Goal: Transaction & Acquisition: Book appointment/travel/reservation

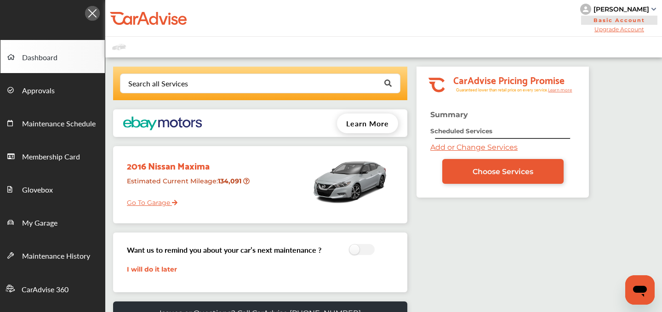
click at [434, 149] on link "Add or Change Services" at bounding box center [474, 147] width 87 height 9
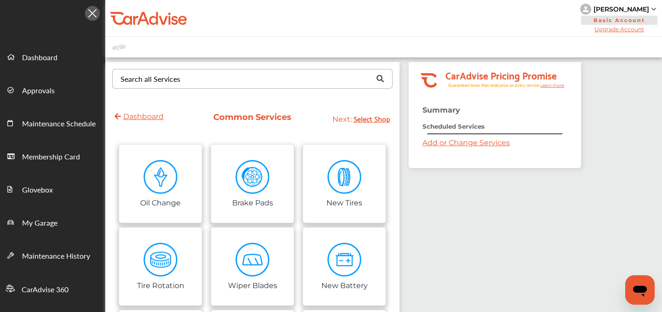
click at [179, 76] on div "Search all Services" at bounding box center [151, 78] width 60 height 7
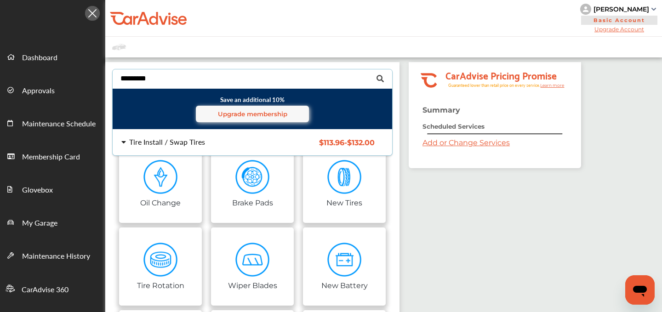
type input "*********"
click at [181, 134] on div "Tire Install / Swap Tires $113.96 - $132.00 Tire Install / Swap Tires $113.96 -…" at bounding box center [252, 143] width 294 height 26
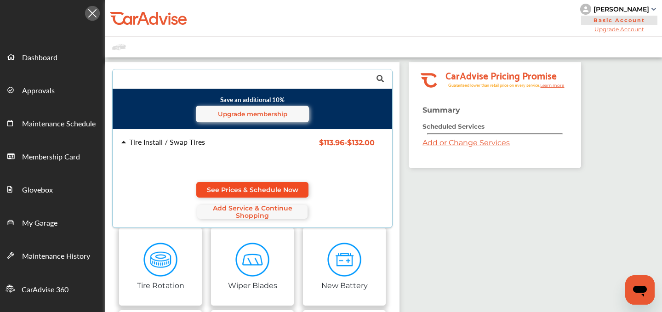
click at [256, 186] on span "See Prices & Schedule Now" at bounding box center [253, 189] width 92 height 7
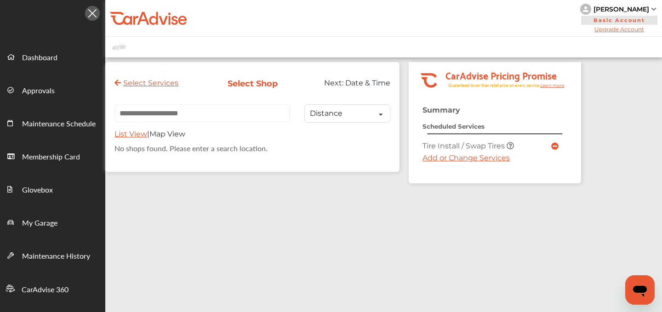
click at [450, 157] on link "Add or Change Services" at bounding box center [466, 158] width 87 height 9
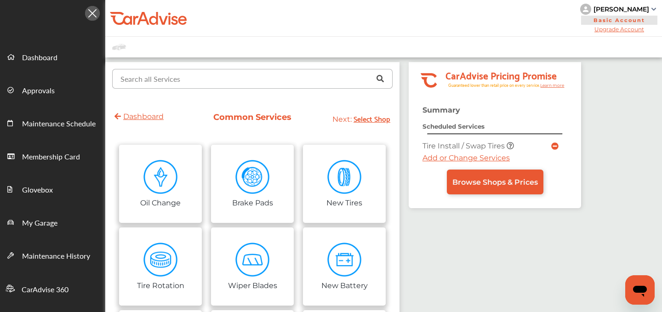
click at [224, 75] on input "text" at bounding box center [250, 78] width 275 height 18
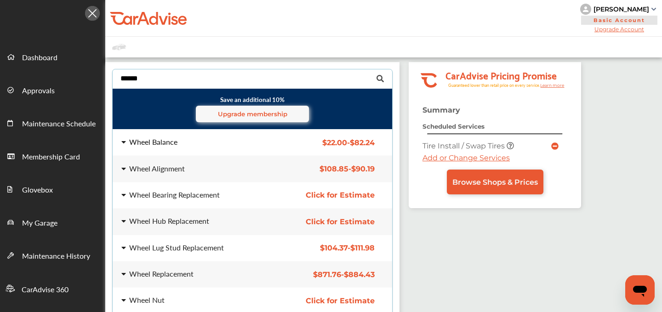
type input "*****"
click at [178, 149] on div "Wheel Balance $22.00 - $82.24 Wheel Balance $22.00 - $82.24" at bounding box center [252, 143] width 294 height 26
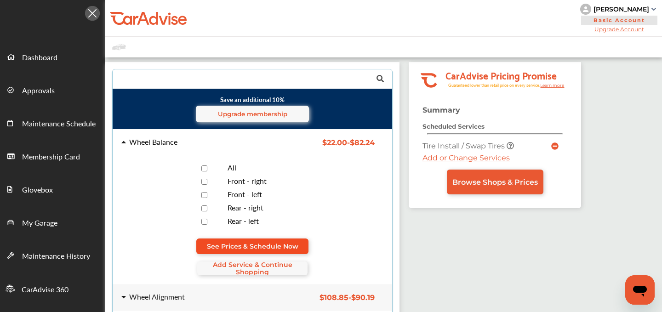
click at [249, 241] on link "See Prices & Schedule Now" at bounding box center [252, 247] width 112 height 16
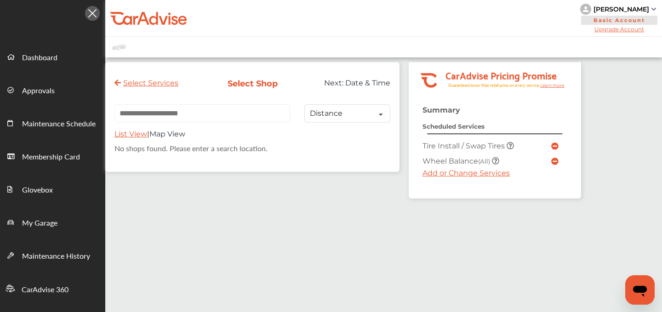
click at [447, 175] on link "Add or Change Services" at bounding box center [466, 173] width 87 height 9
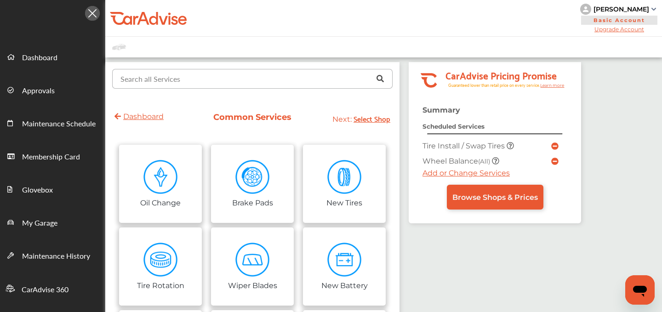
click at [219, 80] on input "text" at bounding box center [250, 78] width 275 height 18
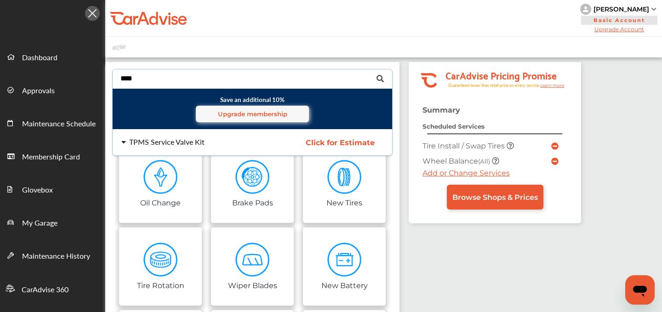
type input "****"
click at [173, 138] on div "TPMS Service Valve Kit" at bounding box center [166, 141] width 75 height 7
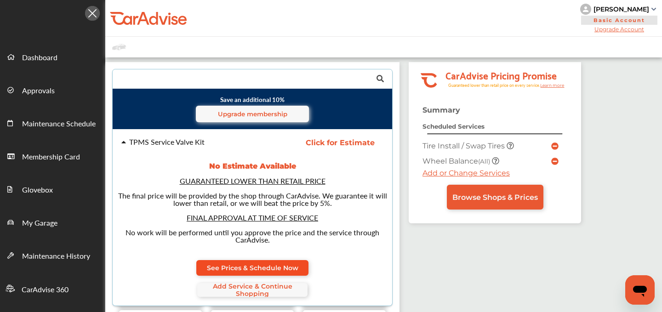
click at [273, 266] on span "See Prices & Schedule Now" at bounding box center [253, 268] width 92 height 7
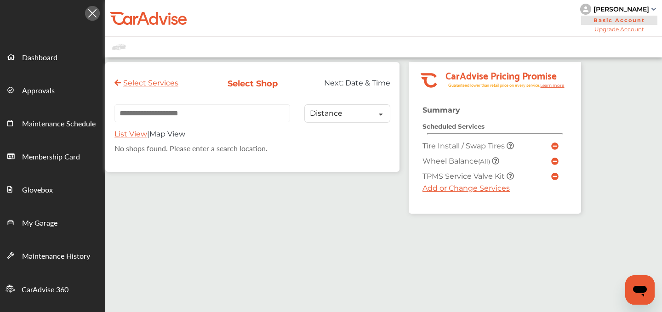
click at [197, 113] on input "text" at bounding box center [203, 113] width 176 height 18
paste input "**********"
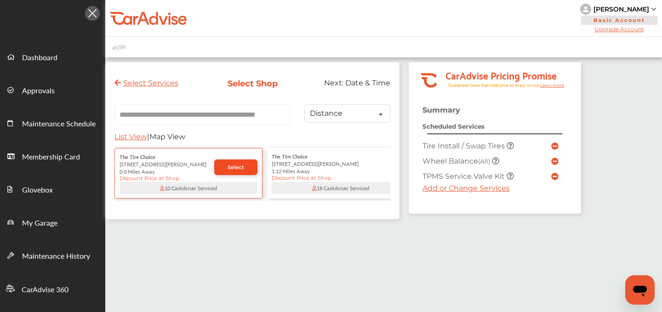
type input "**********"
click at [228, 164] on link "Select" at bounding box center [235, 168] width 43 height 16
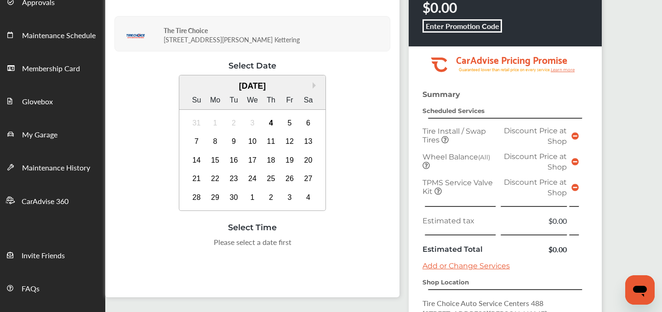
scroll to position [88, 0]
click at [193, 146] on div "7" at bounding box center [197, 142] width 15 height 15
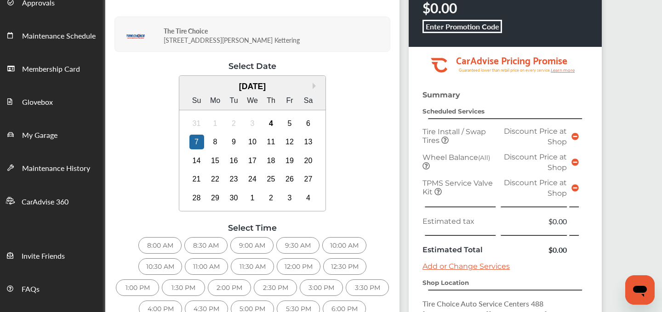
scroll to position [173, 0]
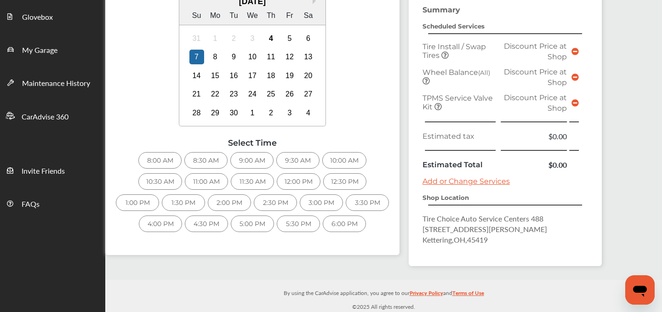
click at [262, 159] on div "9:00 AM" at bounding box center [251, 160] width 43 height 17
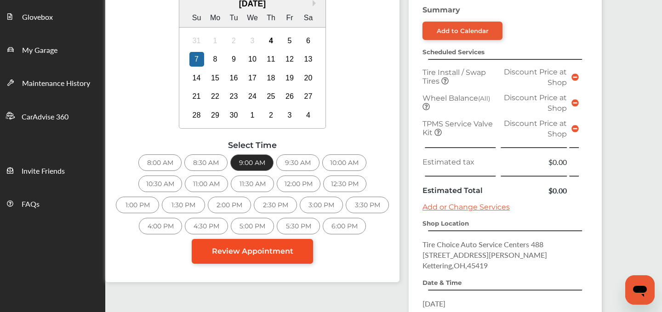
click at [288, 248] on span "Review Appointment" at bounding box center [252, 251] width 81 height 9
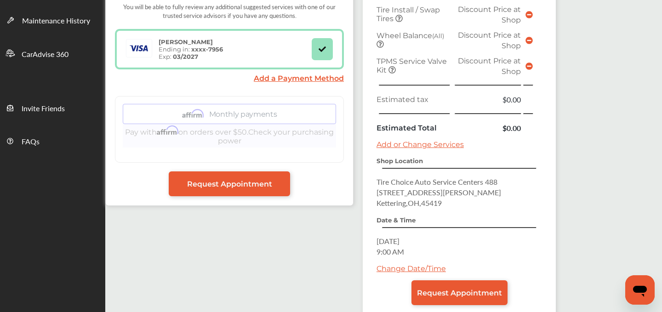
scroll to position [289, 0]
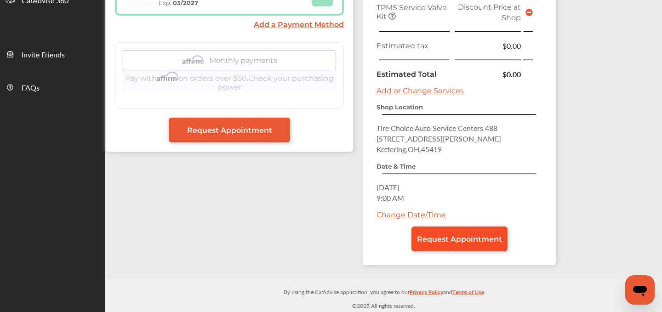
click at [459, 242] on span "Request Appointment" at bounding box center [459, 239] width 85 height 9
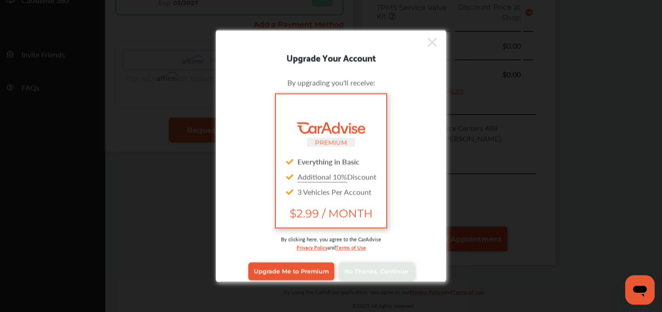
click at [459, 242] on div "Upgrade Your Account By upgrading you'll receive: PREMIUM Everything in Basic A…" at bounding box center [331, 156] width 662 height 312
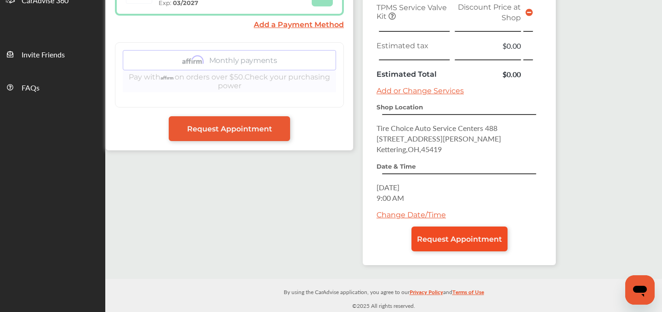
click at [459, 242] on span "Request Appointment" at bounding box center [459, 239] width 85 height 9
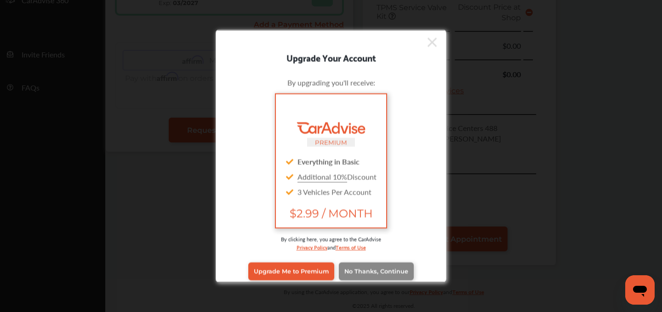
click at [390, 276] on link "No Thanks, Continue" at bounding box center [376, 271] width 75 height 17
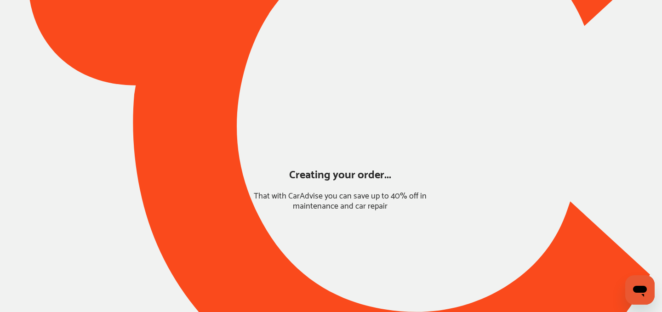
scroll to position [0, 0]
